Goal: Complete application form: Complete application form

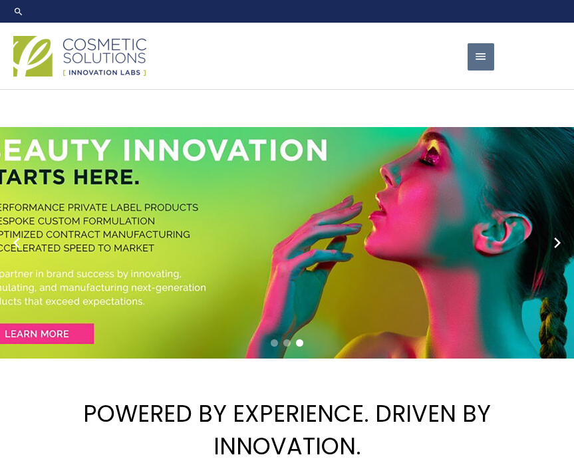
click at [494, 62] on div "Main Menu Formulation Menu Toggle Research and Innovation Market Ready Formulas…" at bounding box center [287, 56] width 574 height 47
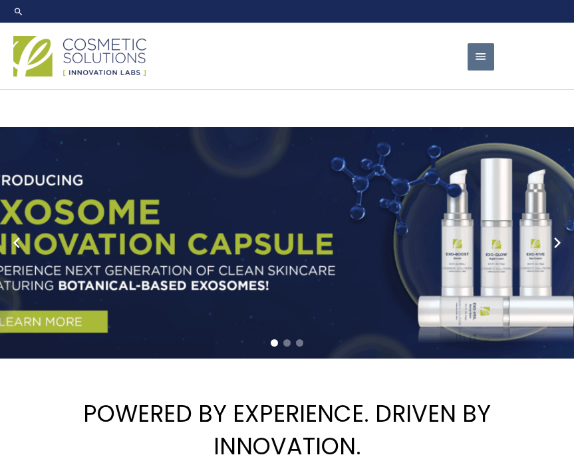
click at [482, 61] on span "button" at bounding box center [480, 56] width 13 height 27
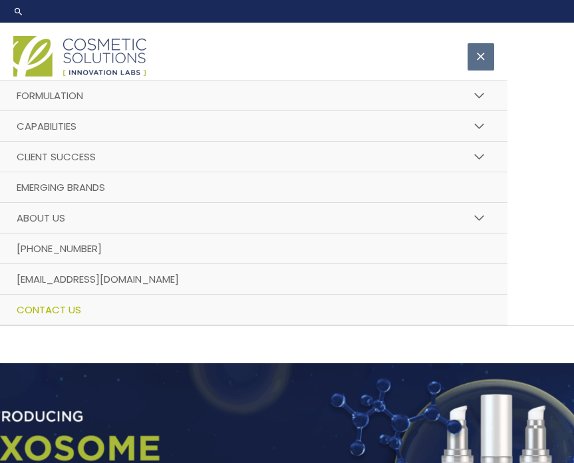
click at [43, 314] on span "Contact Us" at bounding box center [49, 309] width 64 height 14
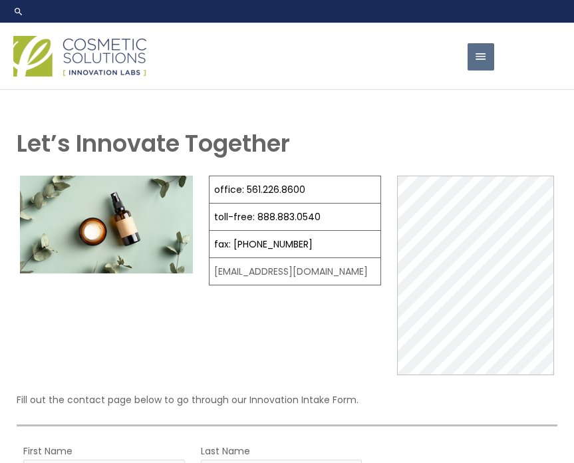
click at [233, 344] on div "office: 561.226.8600 toll-free: 888.883.0540 fax: 561.226.8700 info@naturalskin…" at bounding box center [295, 274] width 173 height 199
click at [504, 58] on div "Main Menu Formulation Menu Toggle Research and Innovation Market Ready Formulas…" at bounding box center [287, 56] width 574 height 47
click at [484, 59] on span "button" at bounding box center [480, 56] width 13 height 27
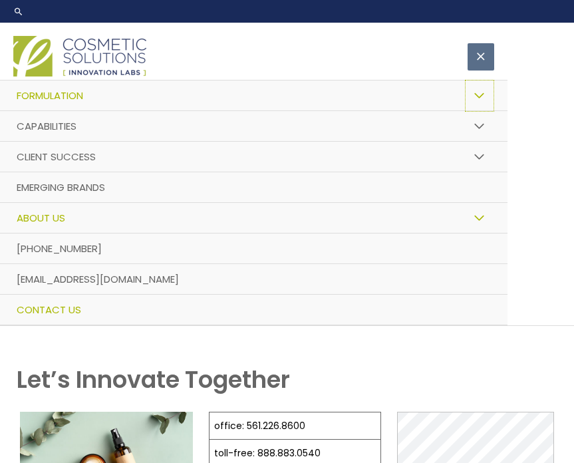
click at [487, 96] on button "Menu Toggle" at bounding box center [479, 96] width 29 height 32
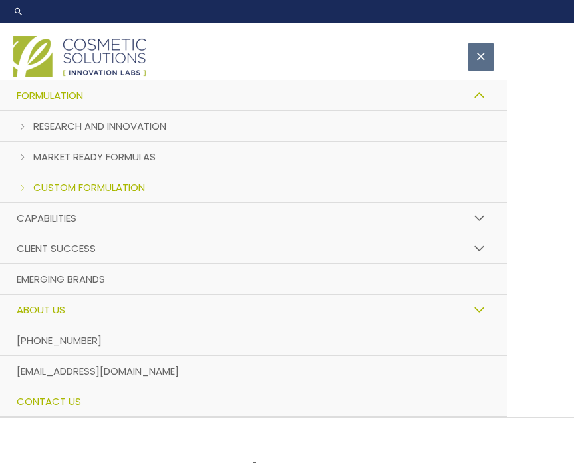
click at [31, 187] on link "Custom Formulation" at bounding box center [253, 187] width 507 height 31
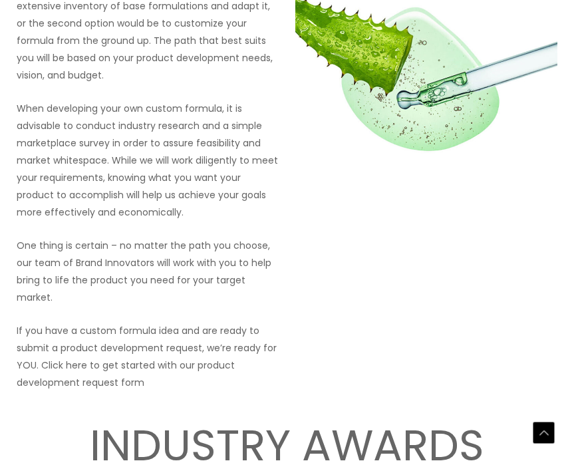
scroll to position [1697, 0]
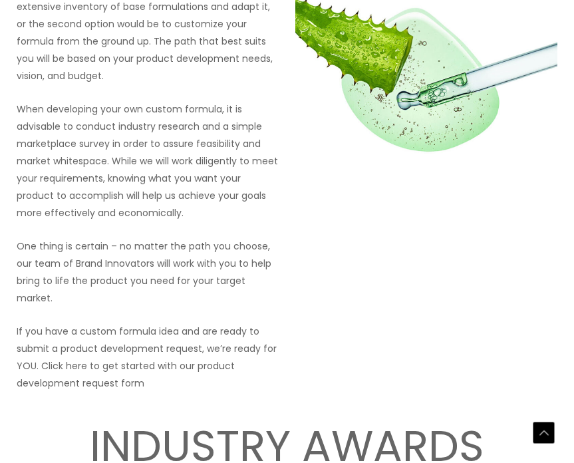
click at [54, 330] on p "If you have a custom formula idea and are ready to submit a product development…" at bounding box center [148, 356] width 262 height 69
click at [96, 335] on p "If you have a custom formula idea and are ready to submit a product development…" at bounding box center [148, 356] width 262 height 69
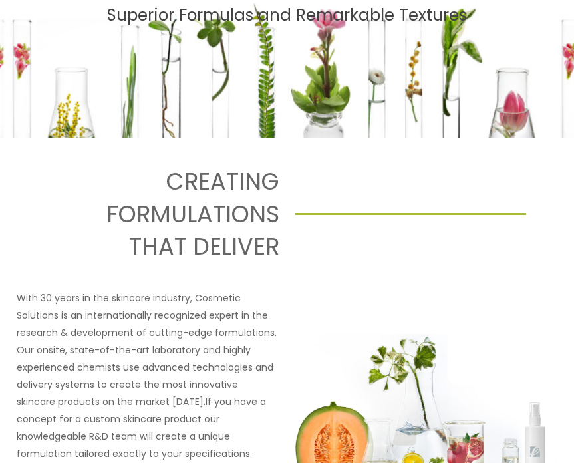
scroll to position [0, 0]
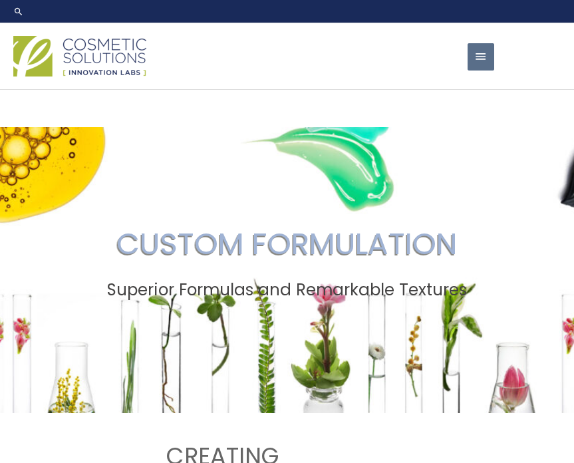
click at [469, 63] on button "Main Menu" at bounding box center [480, 56] width 27 height 27
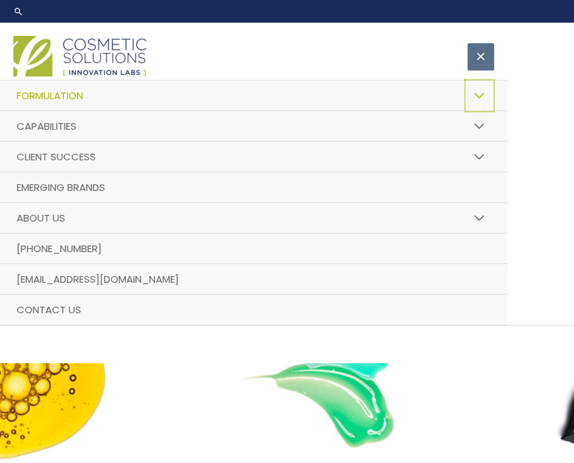
click at [488, 90] on button "Menu Toggle" at bounding box center [479, 96] width 29 height 32
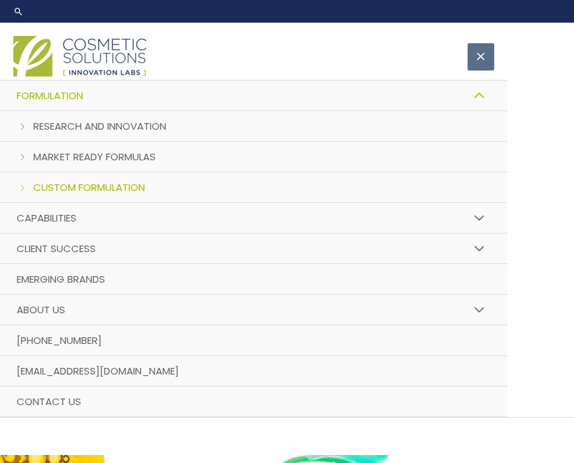
click at [29, 183] on link "Custom Formulation" at bounding box center [253, 187] width 507 height 31
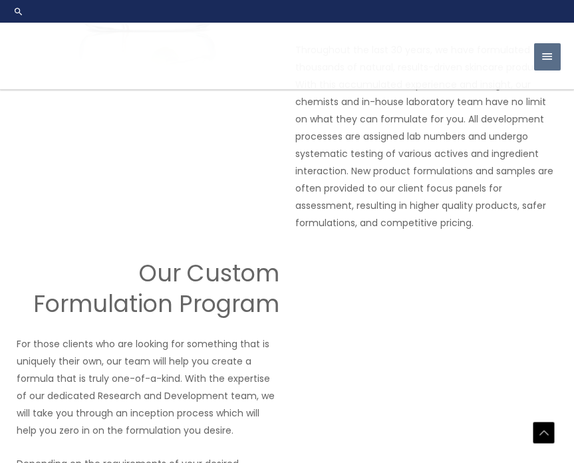
scroll to position [1186, 0]
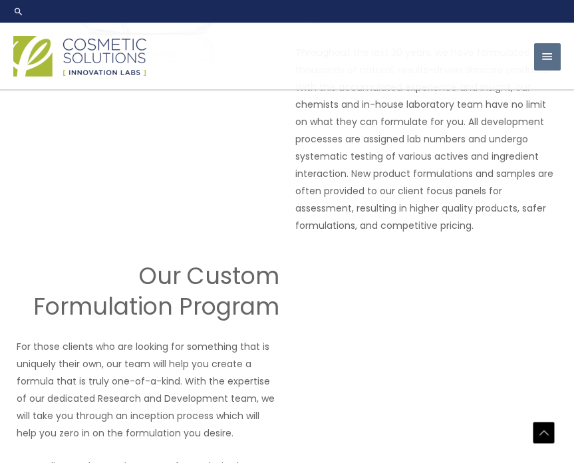
click at [552, 50] on span "button" at bounding box center [546, 56] width 13 height 27
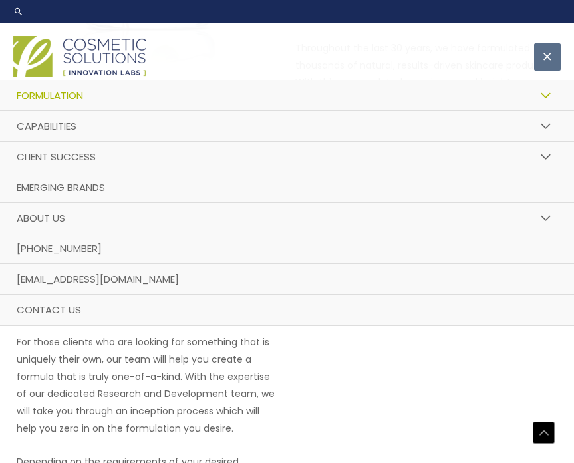
scroll to position [1177, 0]
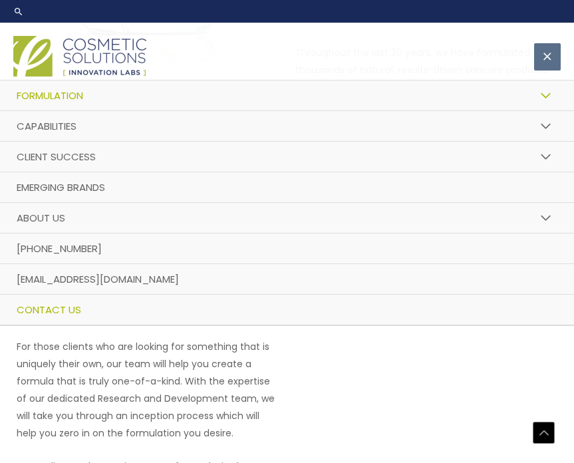
click at [63, 318] on link "Contact Us" at bounding box center [287, 309] width 574 height 31
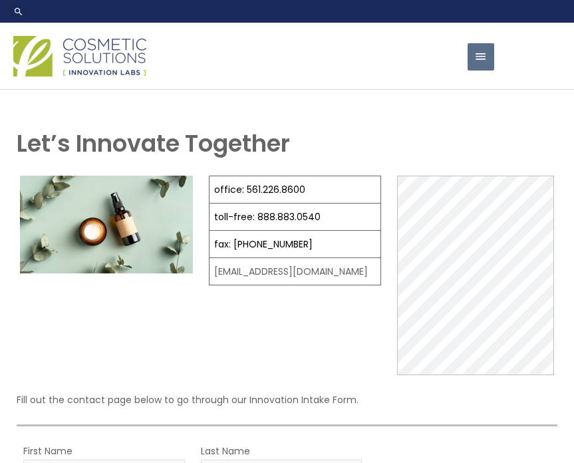
click at [245, 275] on td "[EMAIL_ADDRESS][DOMAIN_NAME]" at bounding box center [295, 271] width 172 height 27
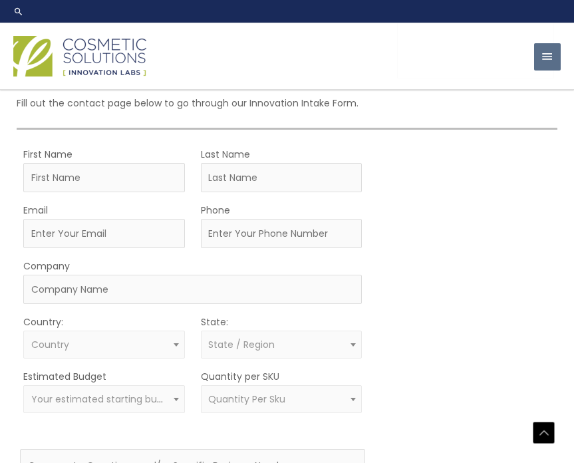
scroll to position [290, 0]
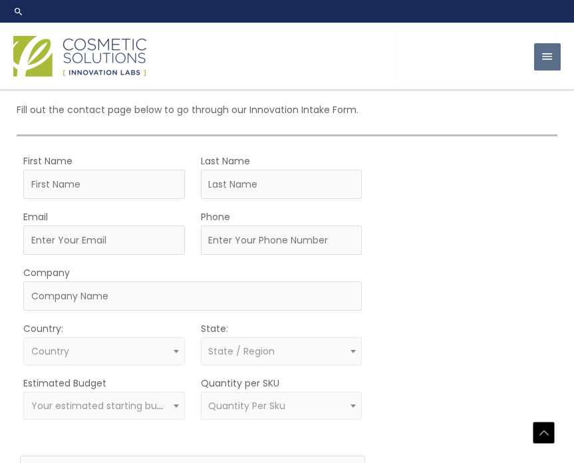
click at [84, 204] on form "First Name Last Name Email Phone Company Country: Select country United States …" at bounding box center [192, 373] width 345 height 442
click at [68, 187] on input "First Name" at bounding box center [103, 183] width 161 height 29
type input "Estela"
click at [235, 195] on input "Last Name" at bounding box center [281, 183] width 161 height 29
type input "Carmona"
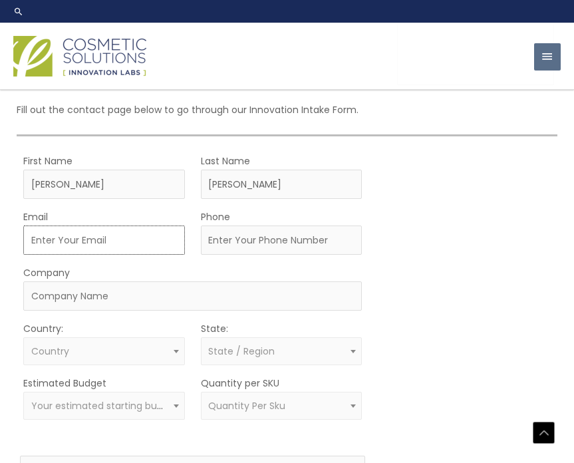
click at [85, 246] on input "Email" at bounding box center [103, 239] width 161 height 29
type input "evelavieskin@gmail.com"
click at [254, 231] on input "Phone" at bounding box center [281, 239] width 161 height 29
type input "(305) 219-2304"
click at [97, 298] on input "Company" at bounding box center [192, 295] width 338 height 29
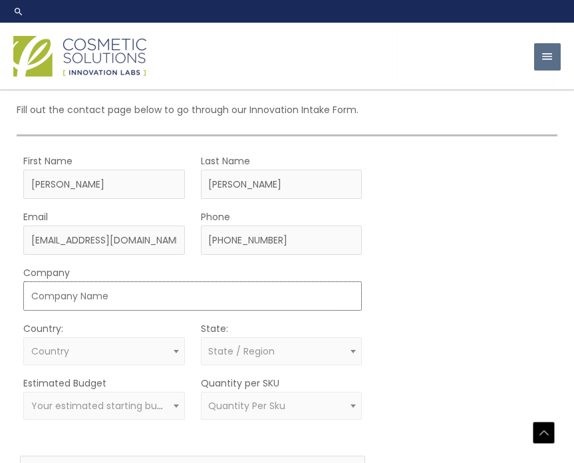
type input "EvelaVie LLC"
click at [72, 348] on span "Country" at bounding box center [104, 351] width 146 height 13
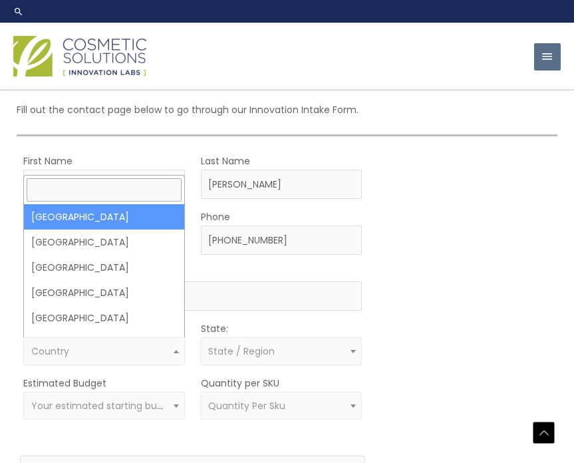
select select "United States"
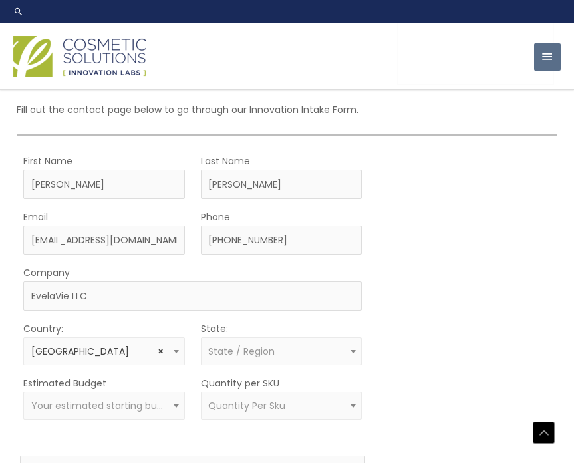
click at [263, 352] on span "State / Region" at bounding box center [241, 350] width 66 height 13
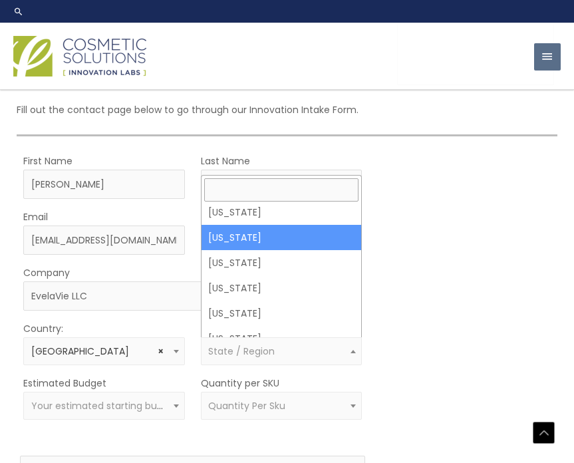
scroll to position [259, 0]
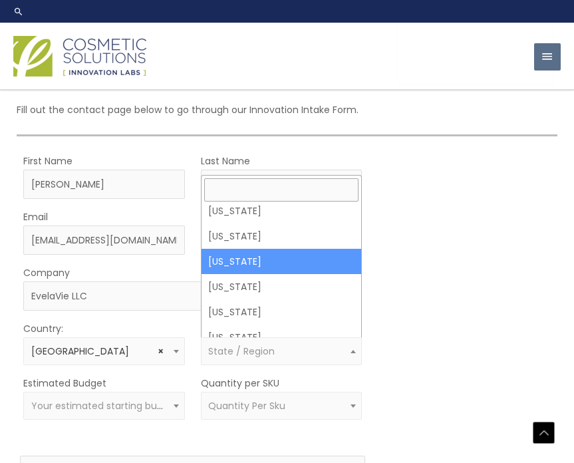
select select "Florida"
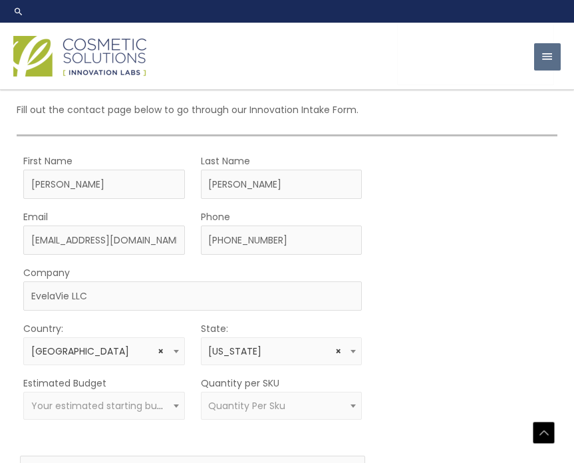
click at [393, 288] on div "MOQ TRIGGER STEP 2 TRIGGER" at bounding box center [467, 373] width 173 height 442
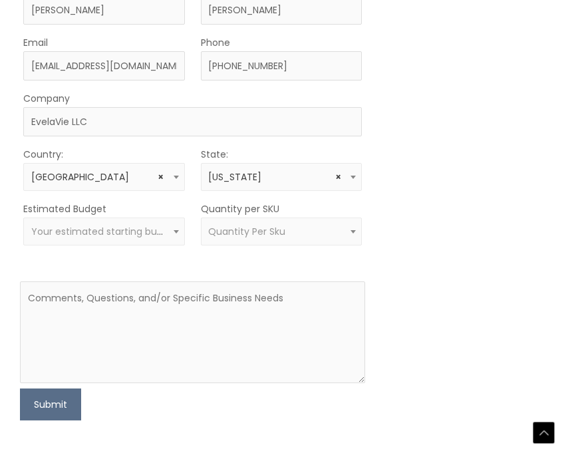
scroll to position [463, 0]
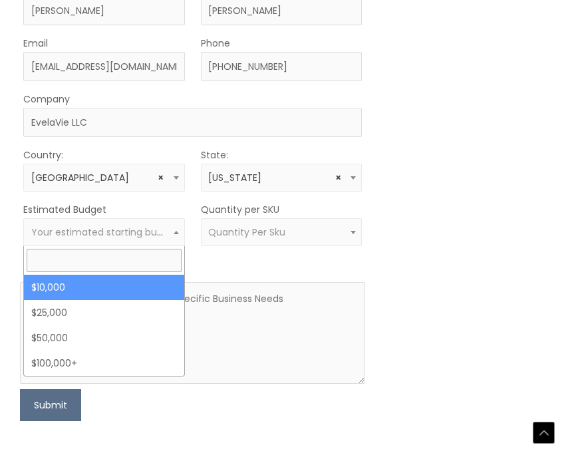
click at [161, 225] on span "Your estimated starting budget" at bounding box center [105, 231] width 148 height 13
select select "10000"
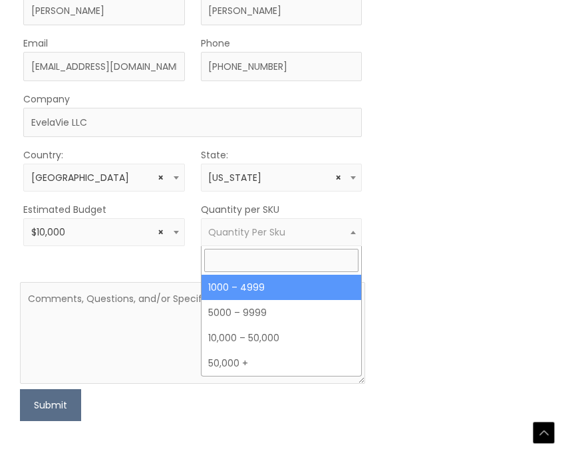
click at [250, 226] on span "Quantity Per Sku" at bounding box center [246, 231] width 77 height 13
select select "10"
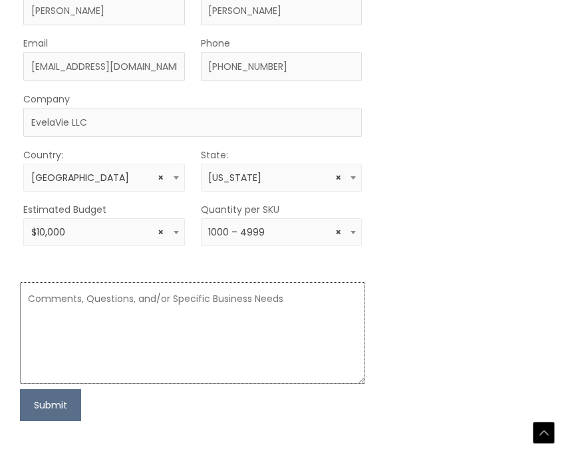
click at [118, 335] on textarea at bounding box center [192, 333] width 345 height 102
click at [49, 413] on button "Submit" at bounding box center [50, 405] width 61 height 32
click at [102, 352] on textarea at bounding box center [192, 333] width 345 height 102
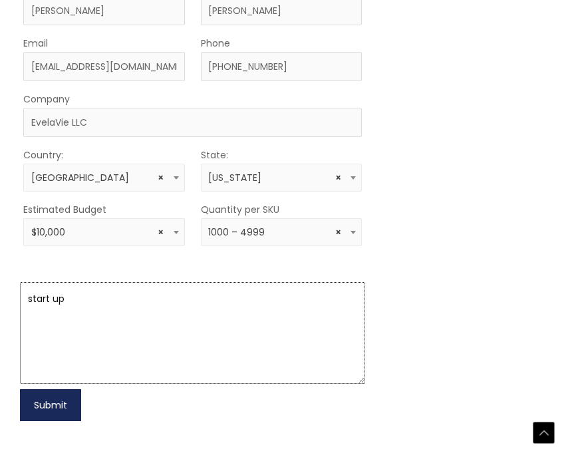
type textarea "start up"
click at [43, 408] on button "Submit" at bounding box center [50, 405] width 61 height 32
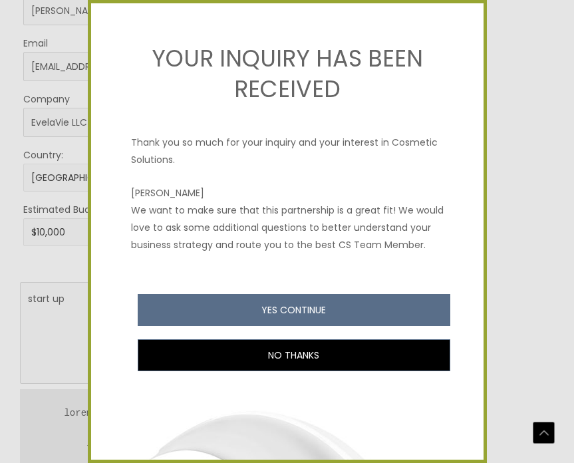
scroll to position [461, 0]
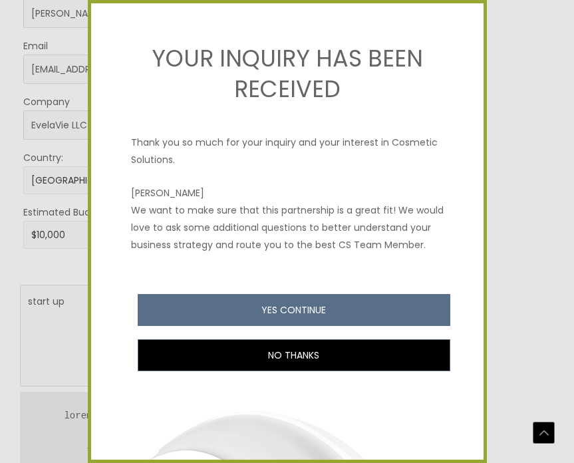
click at [70, 308] on div at bounding box center [287, 231] width 574 height 463
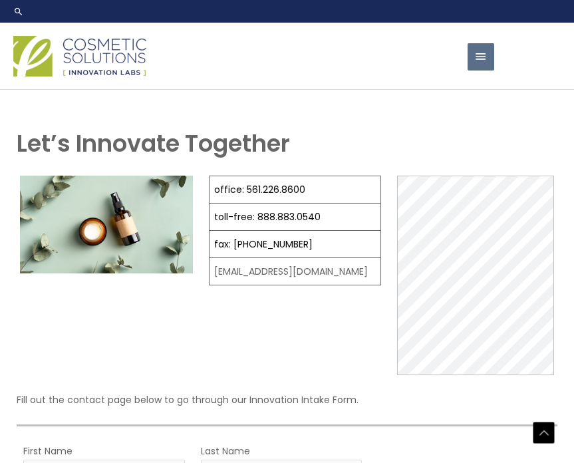
select select "[GEOGRAPHIC_DATA]"
select select "10000"
select select "10"
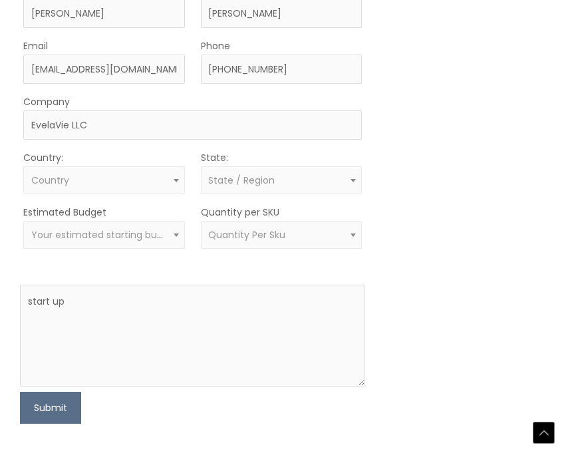
scroll to position [589, 0]
